Goal: Task Accomplishment & Management: Manage account settings

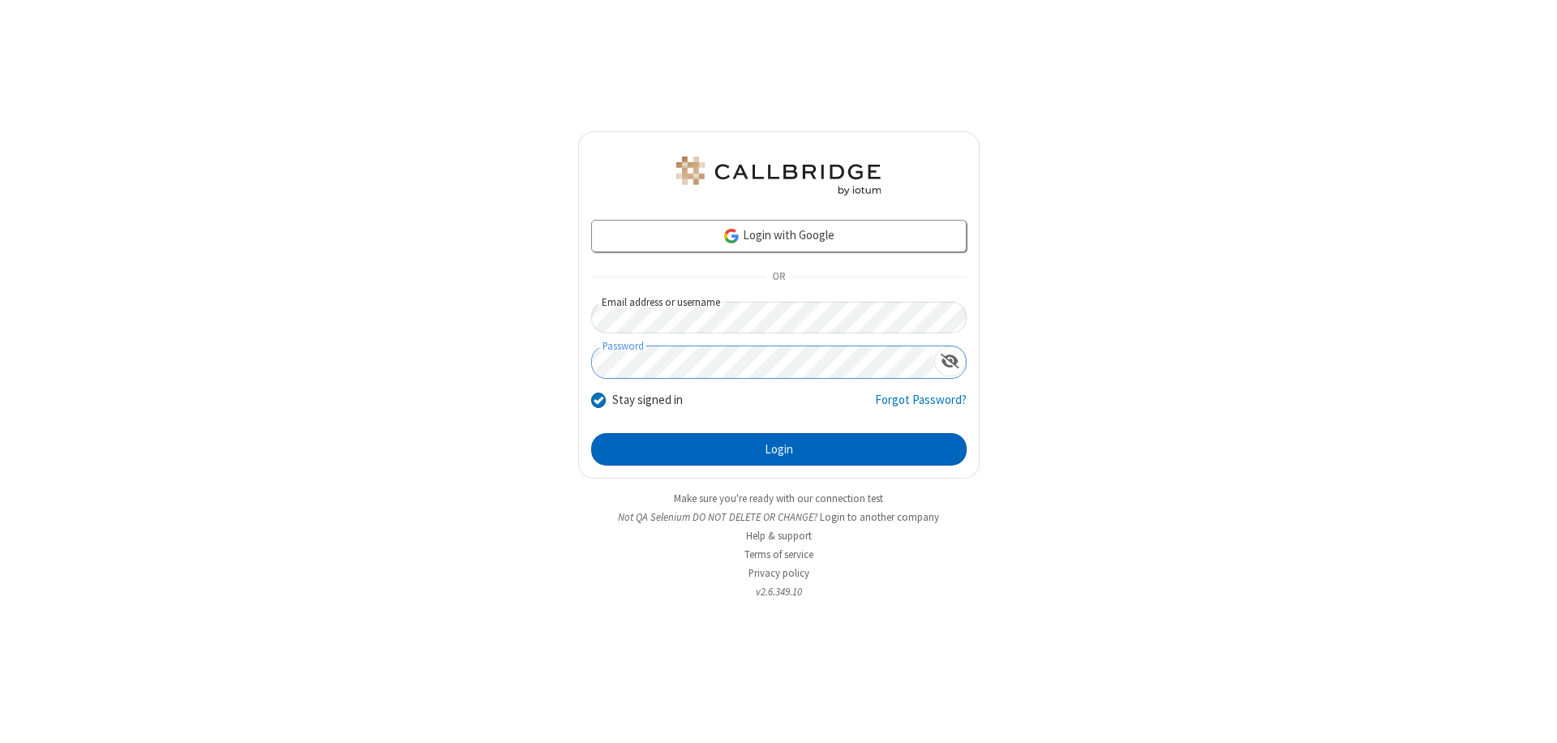
click at [779, 449] on button "Login" at bounding box center [778, 449] width 375 height 32
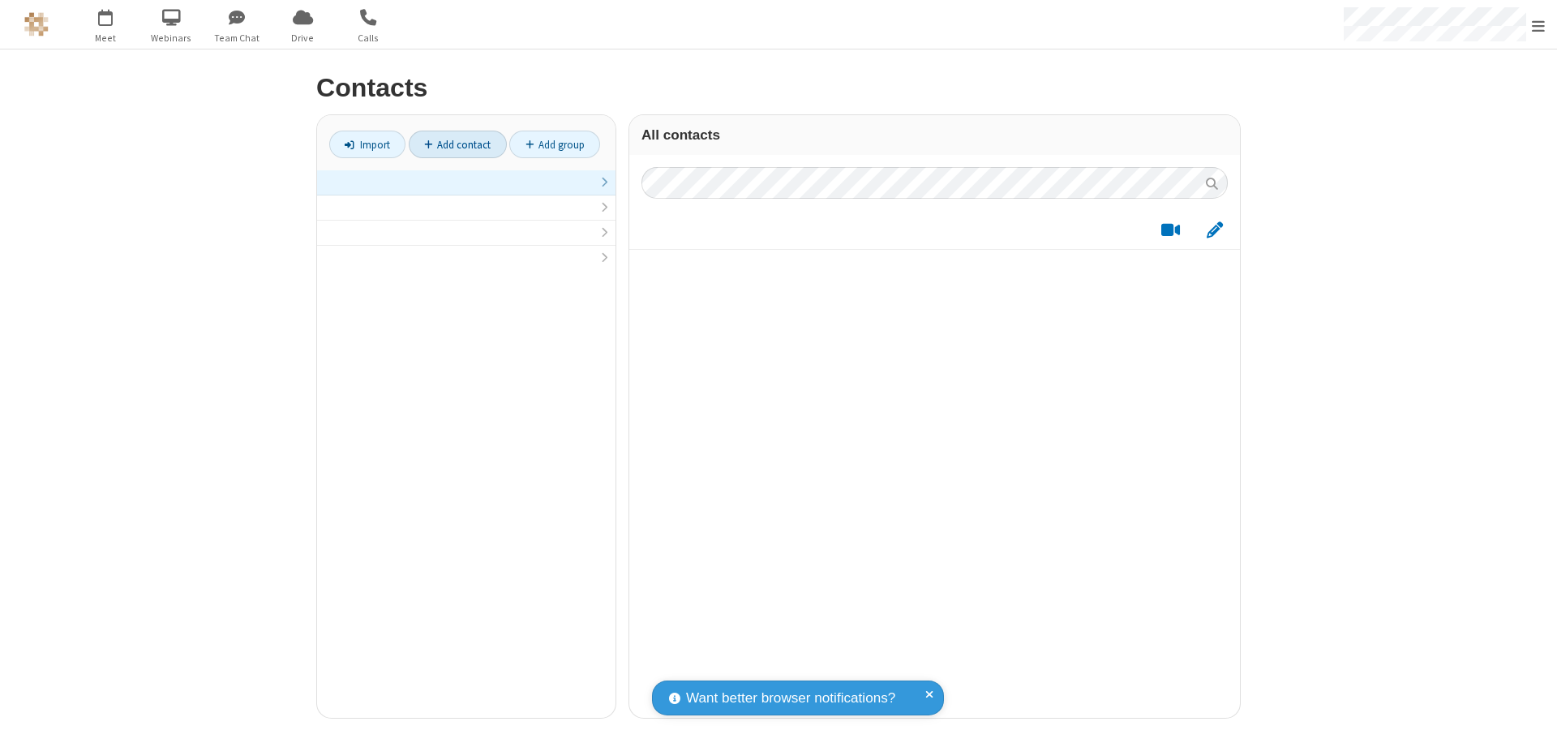
click at [466, 191] on link at bounding box center [466, 182] width 298 height 25
click at [457, 144] on link "Add contact" at bounding box center [458, 145] width 98 height 28
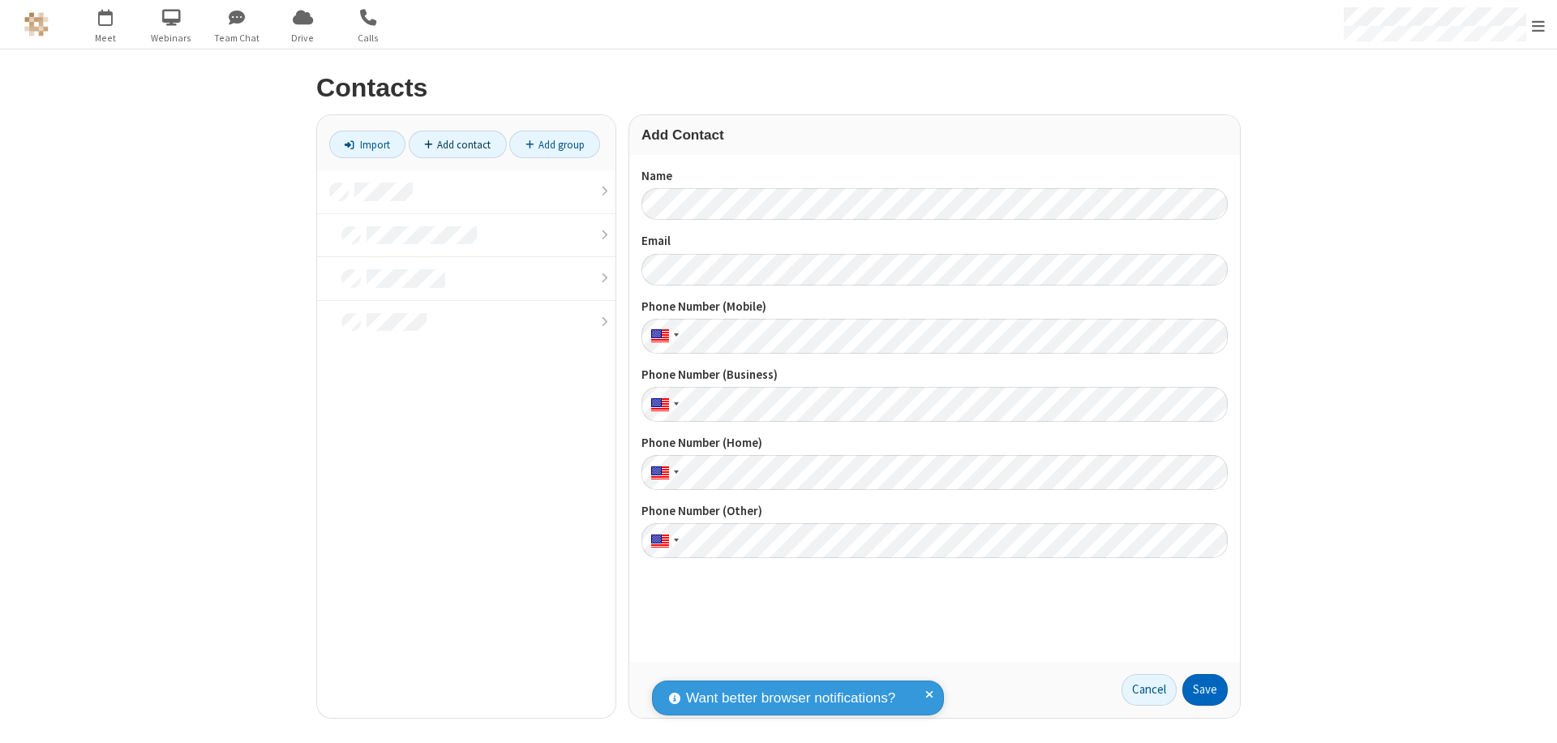
click at [1205, 689] on button "Save" at bounding box center [1204, 690] width 45 height 32
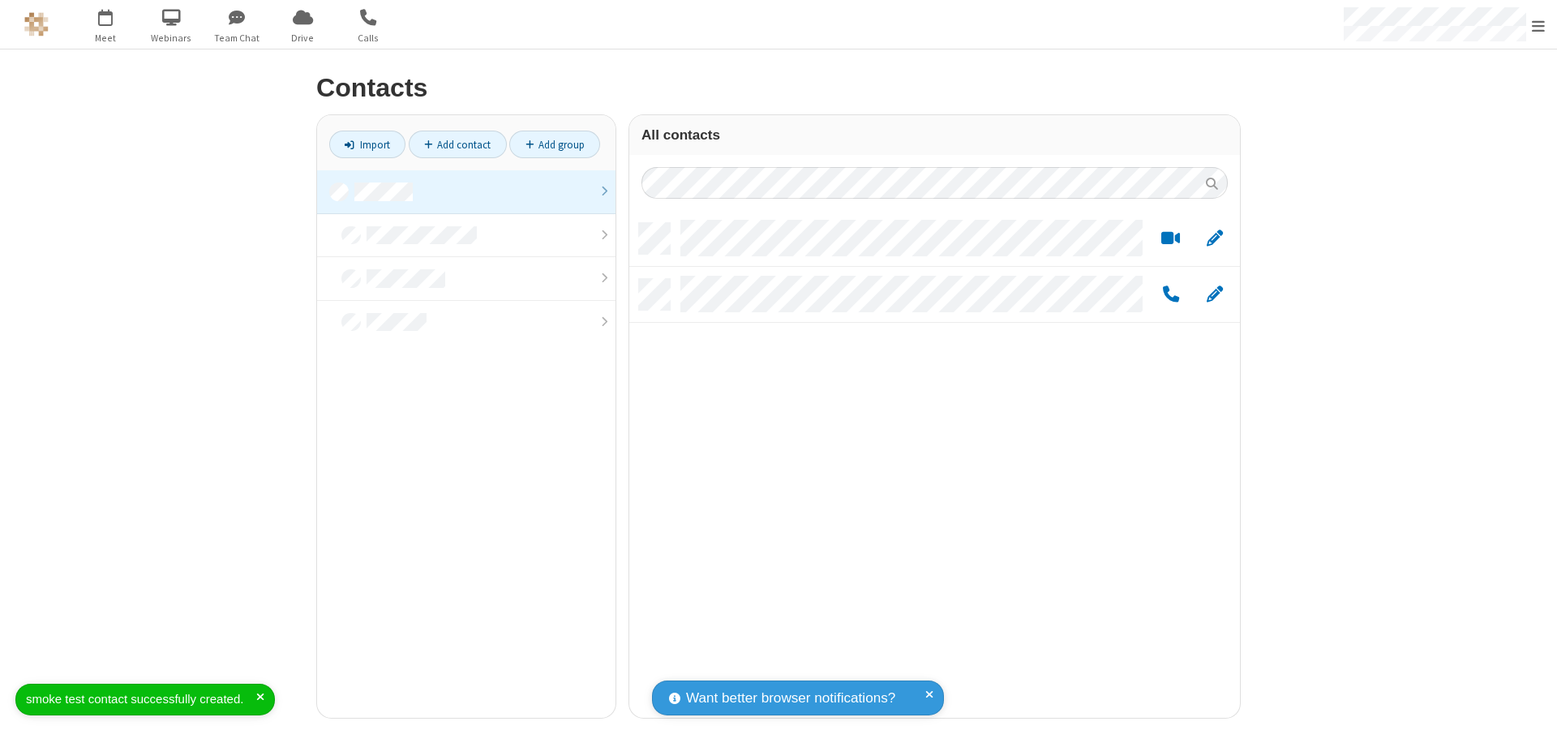
scroll to position [495, 598]
